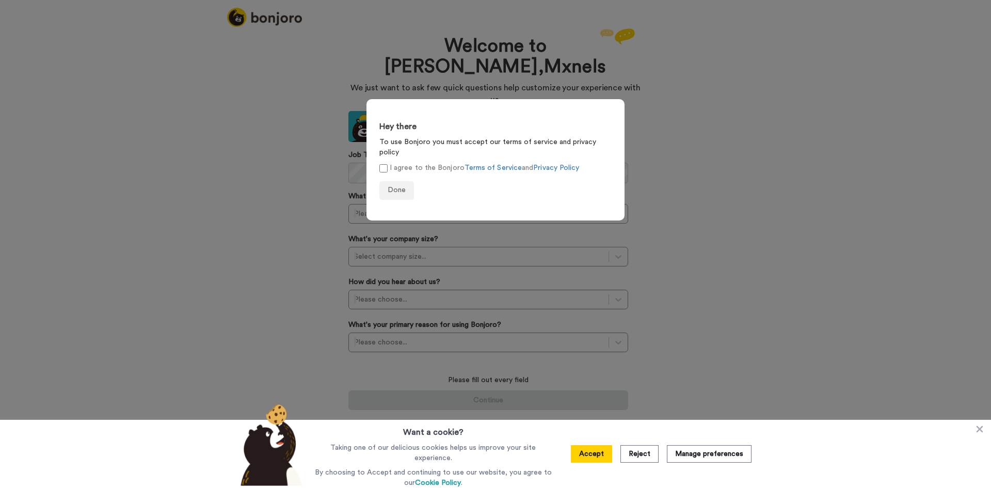
click at [668, 166] on div "Hey there To use Bonjoro you must accept our terms of service and privacy polic…" at bounding box center [495, 244] width 991 height 488
click at [377, 157] on form "Hey there To use Bonjoro you must accept our terms of service and privacy polic…" at bounding box center [495, 159] width 258 height 121
click at [401, 186] on span "Done" at bounding box center [396, 189] width 18 height 7
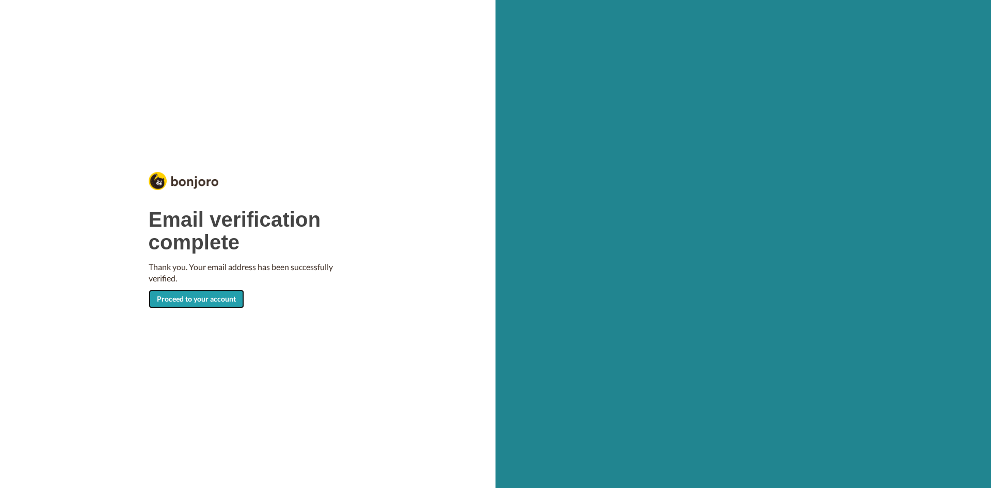
click at [201, 295] on link "Proceed to your account" at bounding box center [196, 298] width 95 height 19
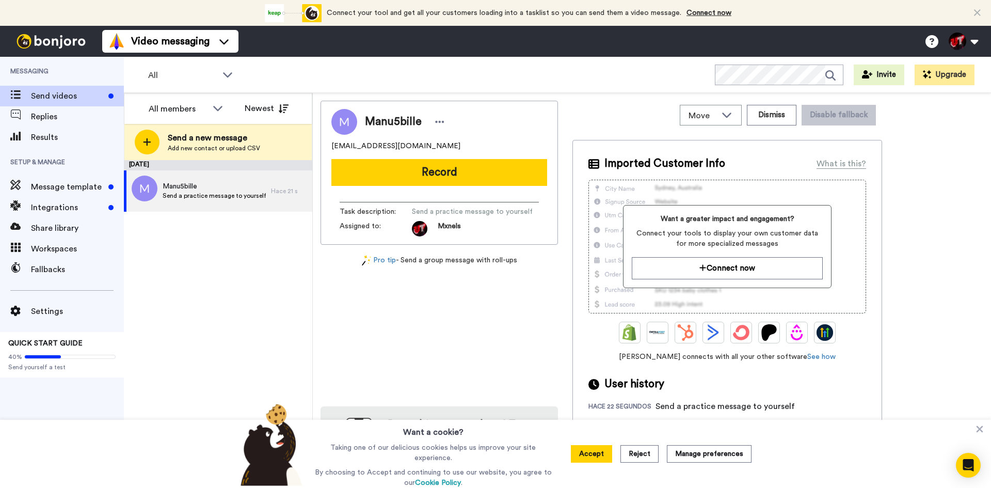
click at [646, 458] on button "Reject" at bounding box center [639, 454] width 38 height 18
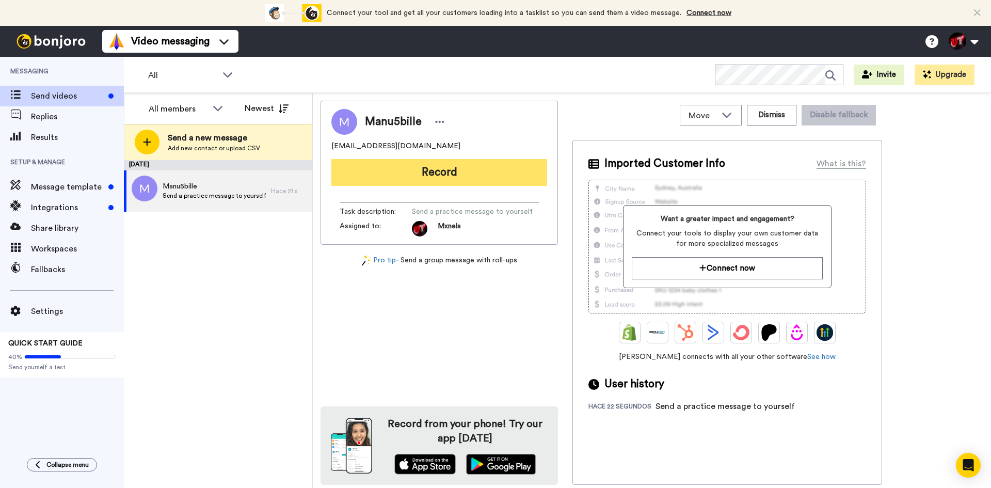
click at [400, 177] on button "Record" at bounding box center [439, 172] width 216 height 27
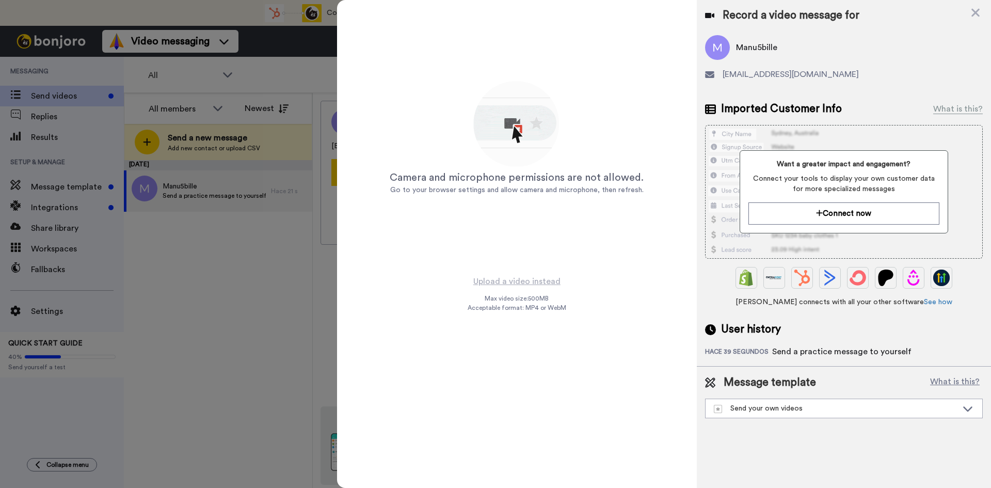
click at [977, 11] on icon at bounding box center [975, 13] width 8 height 8
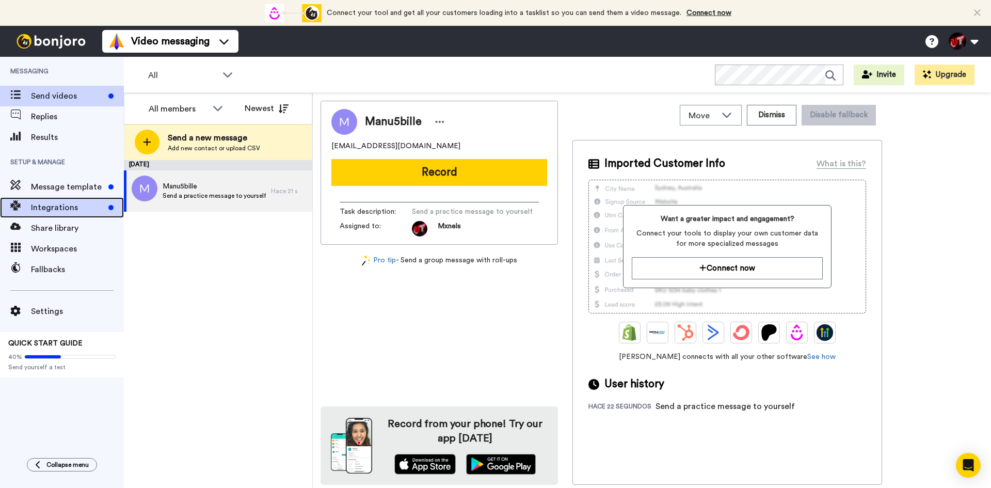
click at [56, 208] on span "Integrations" at bounding box center [67, 207] width 73 height 12
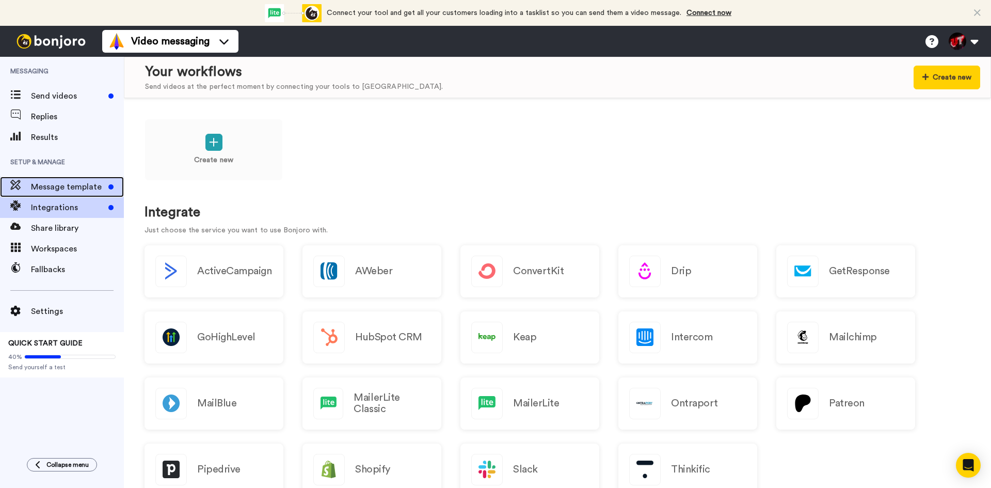
click at [53, 187] on span "Message template" at bounding box center [67, 187] width 73 height 12
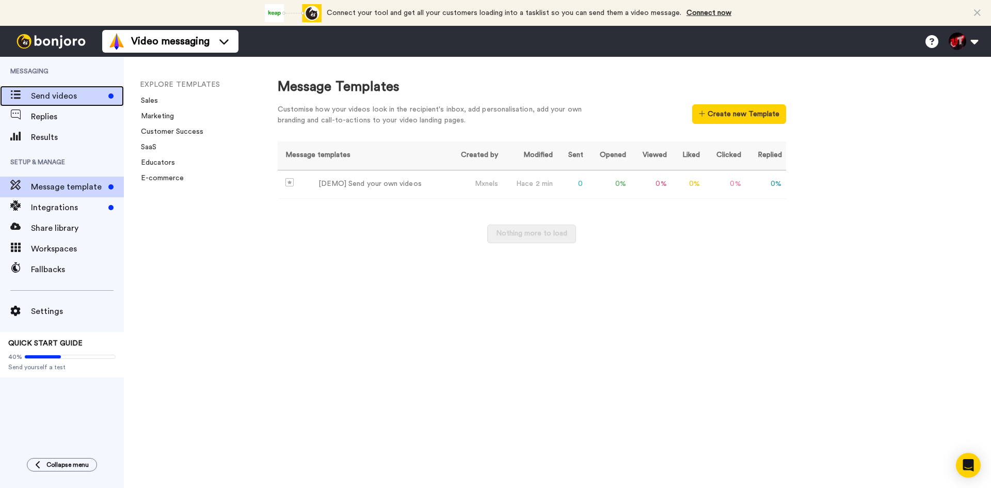
click at [56, 98] on span "Send videos" at bounding box center [67, 96] width 73 height 12
